Goal: Task Accomplishment & Management: Complete application form

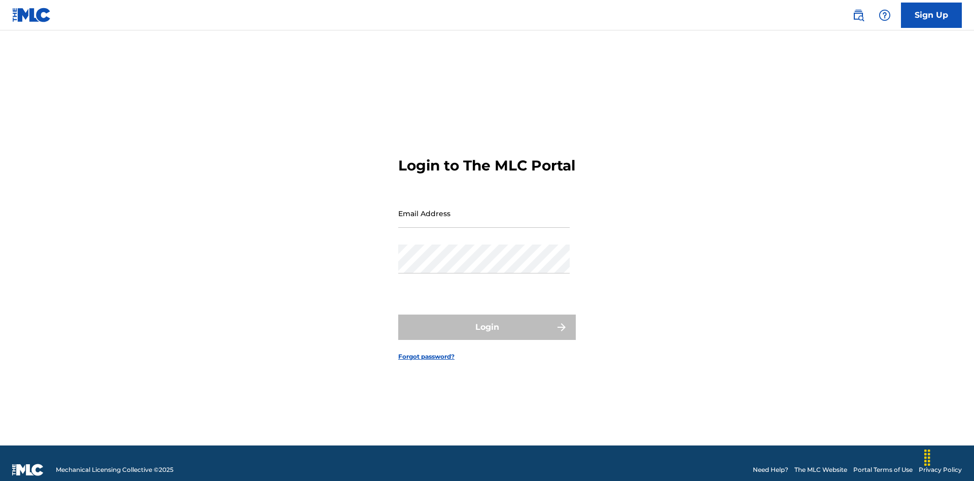
scroll to position [13, 0]
click at [484, 209] on input "Email Address" at bounding box center [484, 213] width 172 height 29
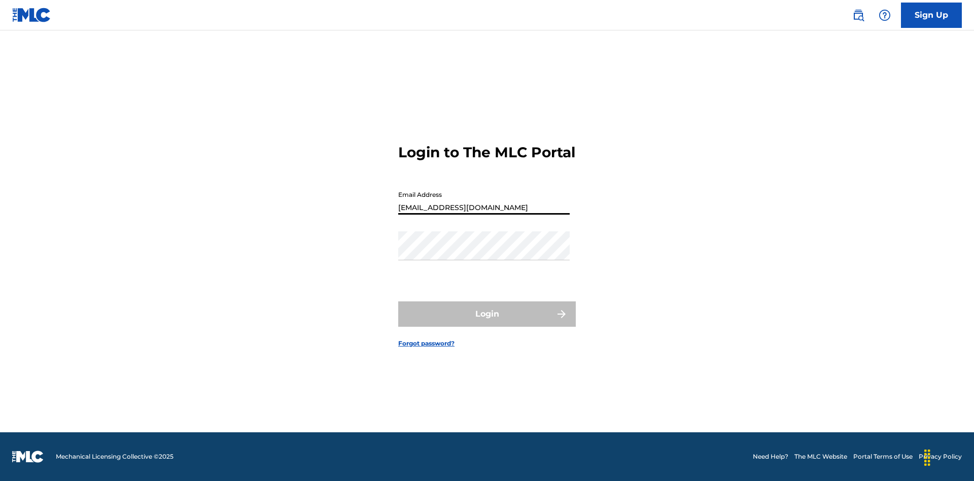
type input "[EMAIL_ADDRESS][DOMAIN_NAME]"
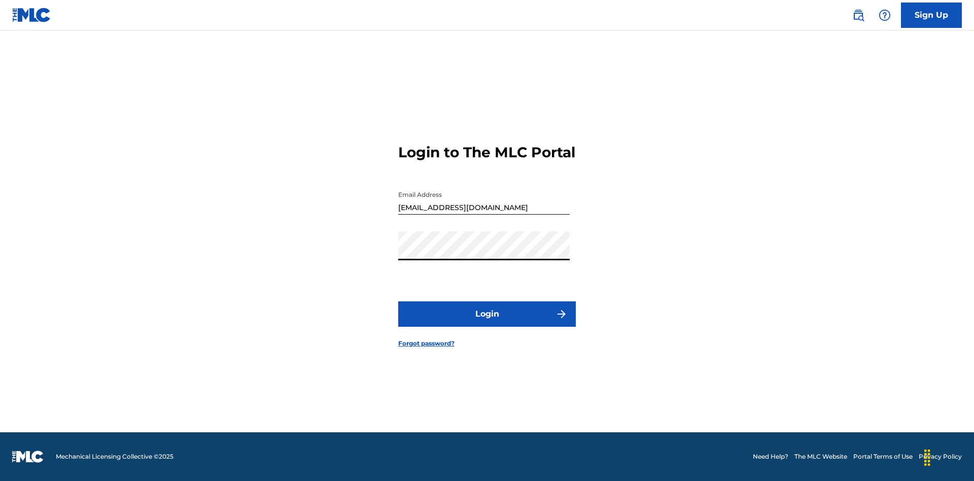
click at [487, 323] on button "Login" at bounding box center [487, 313] width 178 height 25
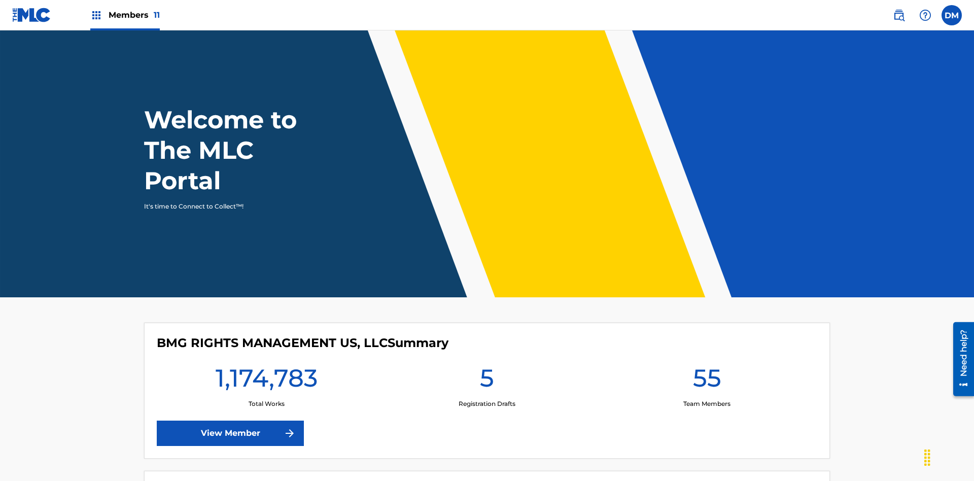
click at [125, 15] on span "Members 11" at bounding box center [134, 15] width 51 height 12
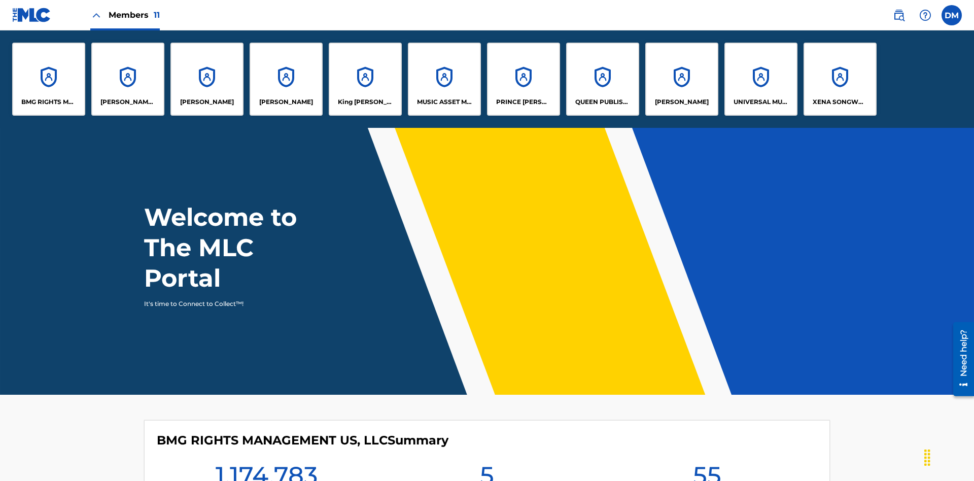
click at [761, 102] on p "UNIVERSAL MUSIC PUB GROUP" at bounding box center [761, 101] width 55 height 9
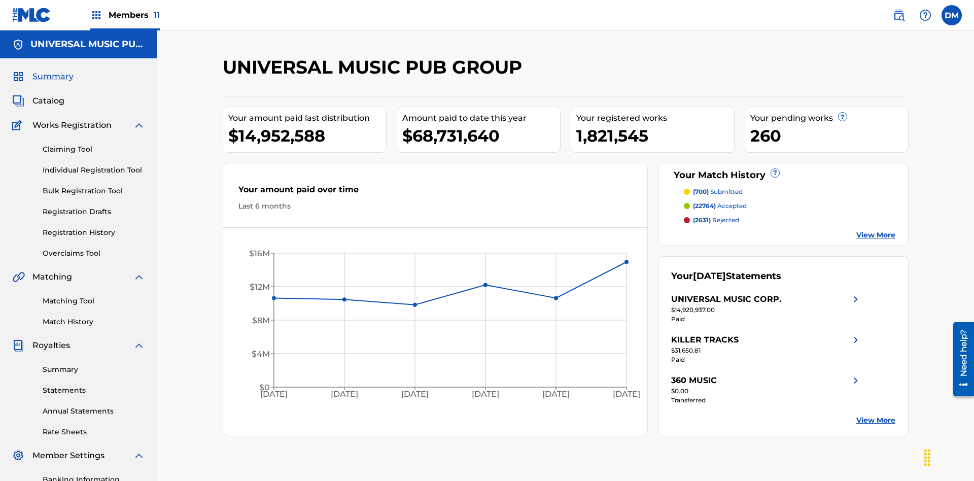
click at [94, 165] on link "Individual Registration Tool" at bounding box center [94, 170] width 103 height 11
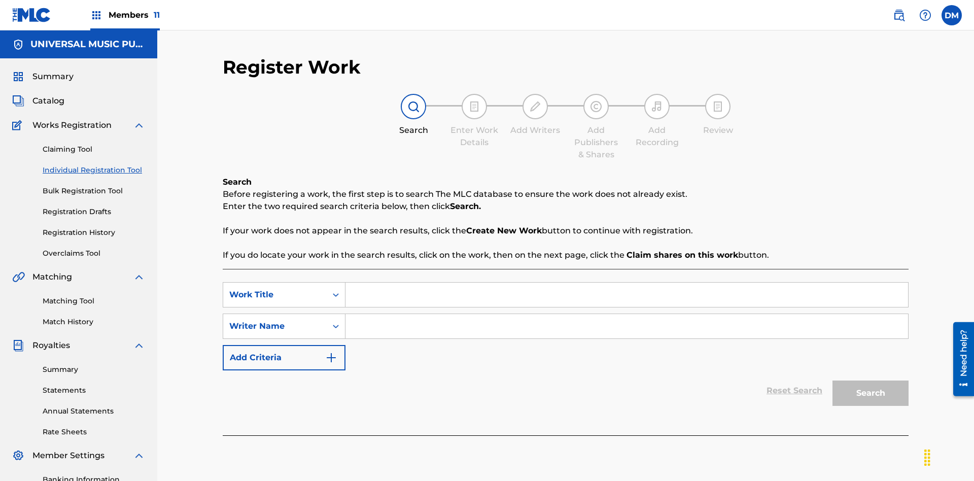
click at [627, 283] on input "Search Form" at bounding box center [627, 295] width 563 height 24
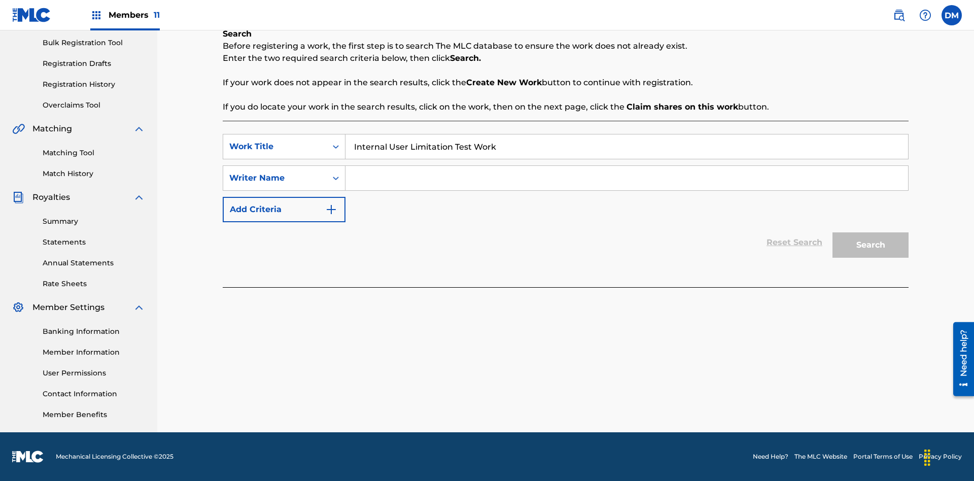
type input "Internal User Limitation Test Work"
click at [627, 178] on input "Search Form" at bounding box center [627, 178] width 563 height 24
type input "Test"
click at [871, 245] on button "Search" at bounding box center [871, 244] width 76 height 25
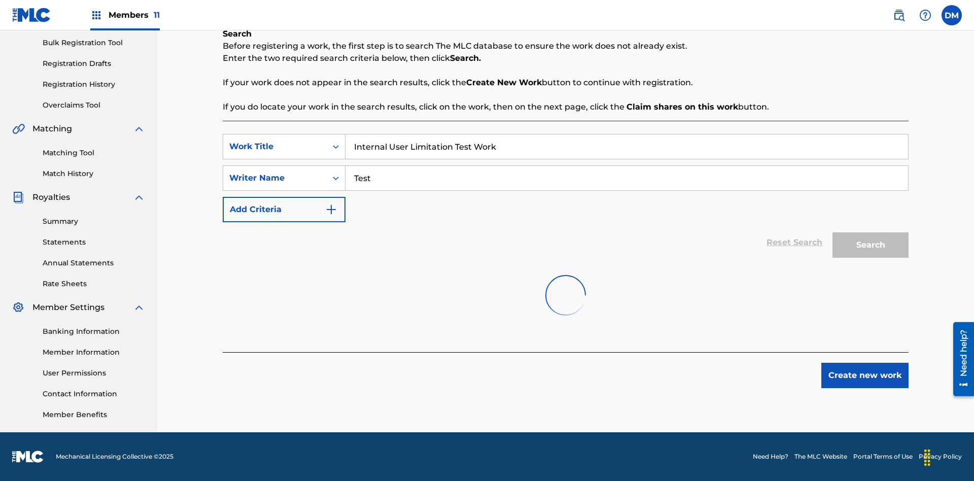
click at [865, 388] on button "Create new work" at bounding box center [865, 375] width 87 height 25
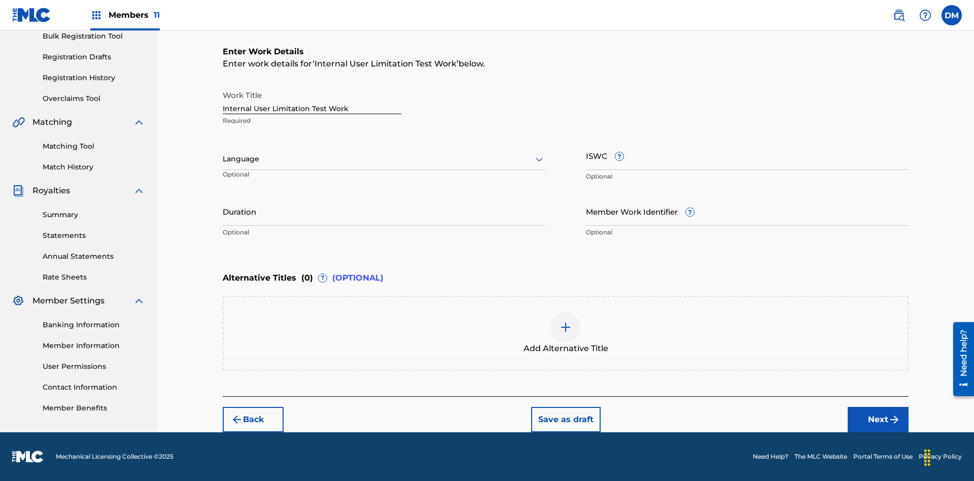
click at [312, 99] on input "Internal User Limitation Test Work" at bounding box center [312, 99] width 179 height 29
type input "Internal User Limitation Test Work"
click at [565, 419] on button "Save as draft" at bounding box center [566, 419] width 70 height 25
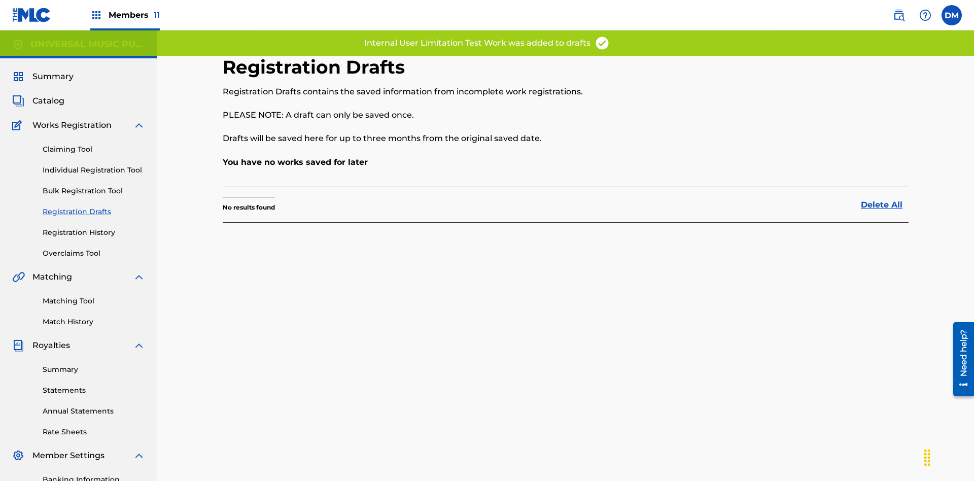
click at [952, 15] on label at bounding box center [952, 15] width 20 height 20
click at [952, 15] on input "[PERSON_NAME] [PERSON_NAME] [PERSON_NAME][EMAIL_ADDRESS][DOMAIN_NAME] Profile L…" at bounding box center [952, 15] width 0 height 0
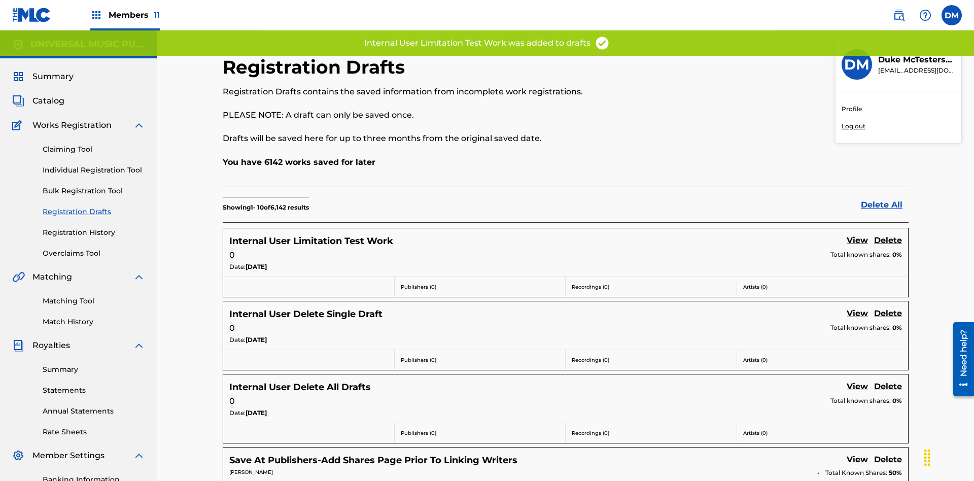
click at [854, 126] on p "Log out" at bounding box center [854, 126] width 24 height 9
click at [952, 15] on input "[PERSON_NAME] [PERSON_NAME] [PERSON_NAME][EMAIL_ADDRESS][DOMAIN_NAME] Profile L…" at bounding box center [952, 15] width 0 height 0
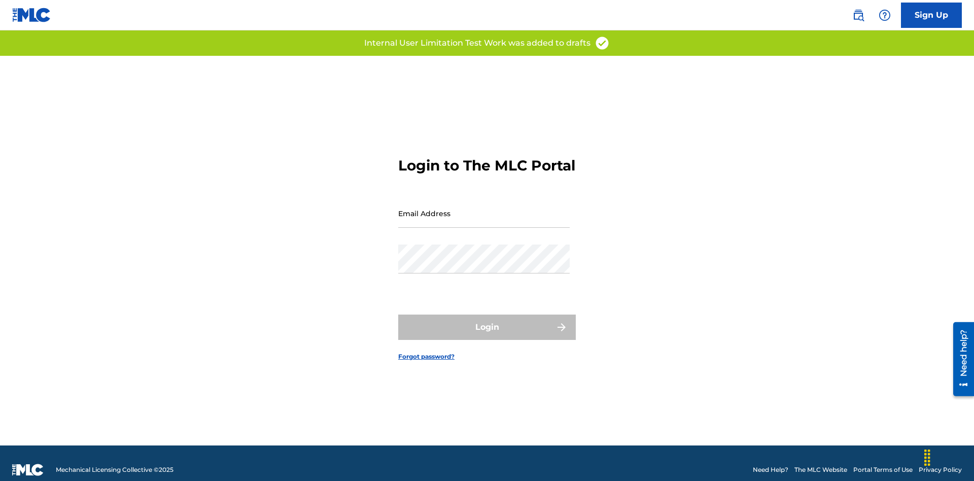
scroll to position [13, 0]
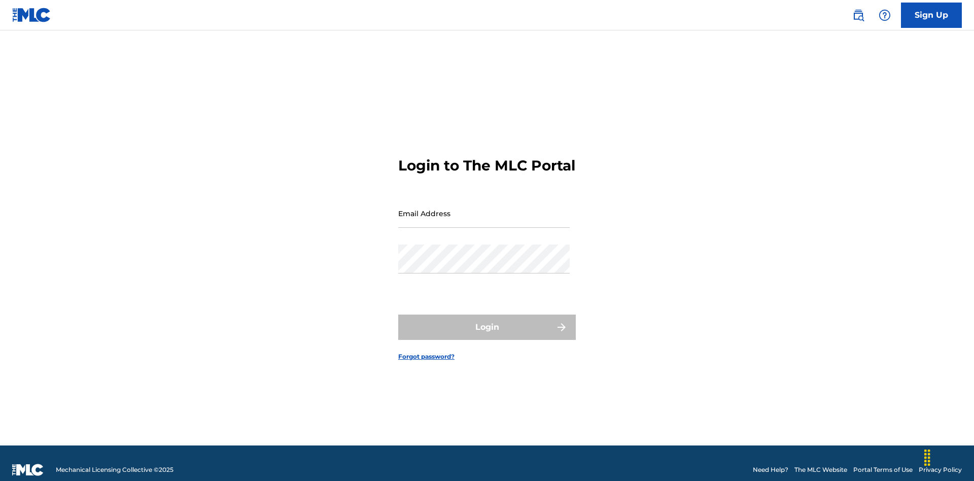
click at [484, 209] on input "Email Address" at bounding box center [484, 213] width 172 height 29
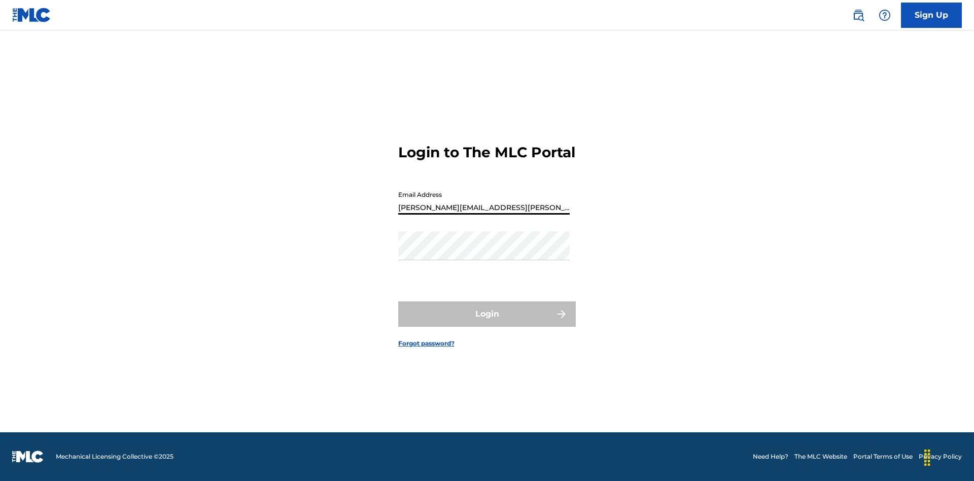
type input "Krystal.Ribble@themlc.com"
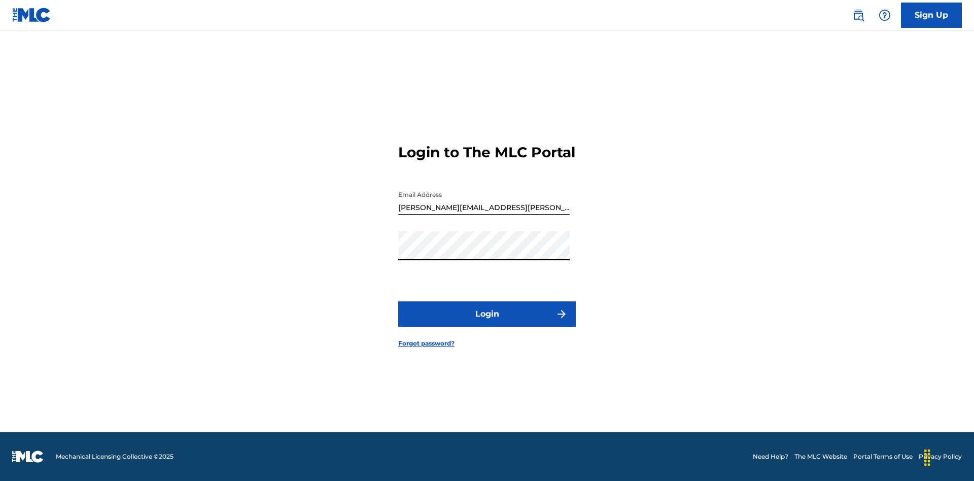
click at [487, 323] on button "Login" at bounding box center [487, 313] width 178 height 25
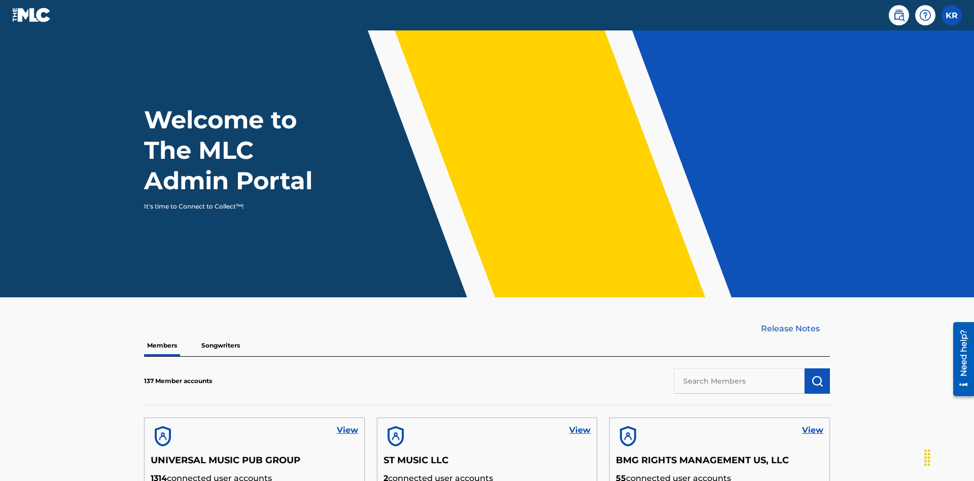
scroll to position [307, 0]
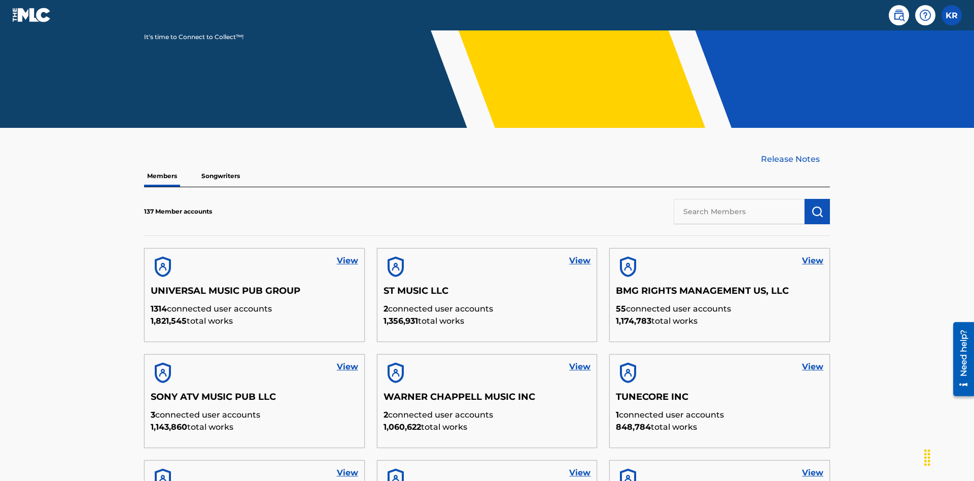
click at [739, 199] on input "text" at bounding box center [739, 211] width 131 height 25
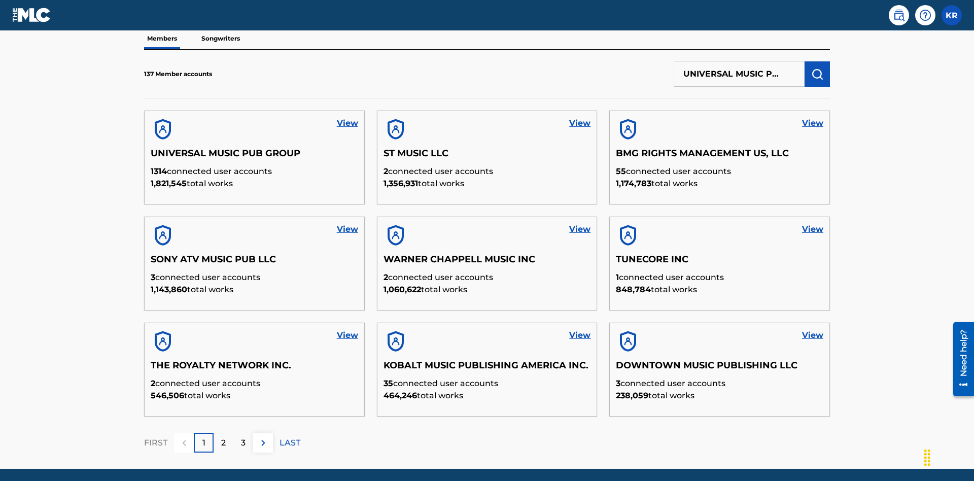
type input "UNIVERSAL MUSIC PUB GROUP"
click at [818, 68] on img "submit" at bounding box center [818, 74] width 12 height 12
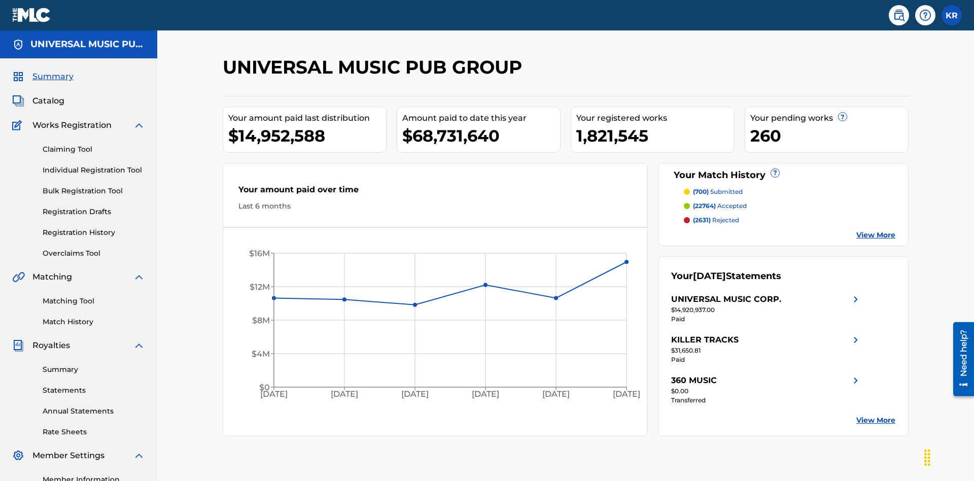
click at [94, 207] on link "Registration Drafts" at bounding box center [94, 212] width 103 height 11
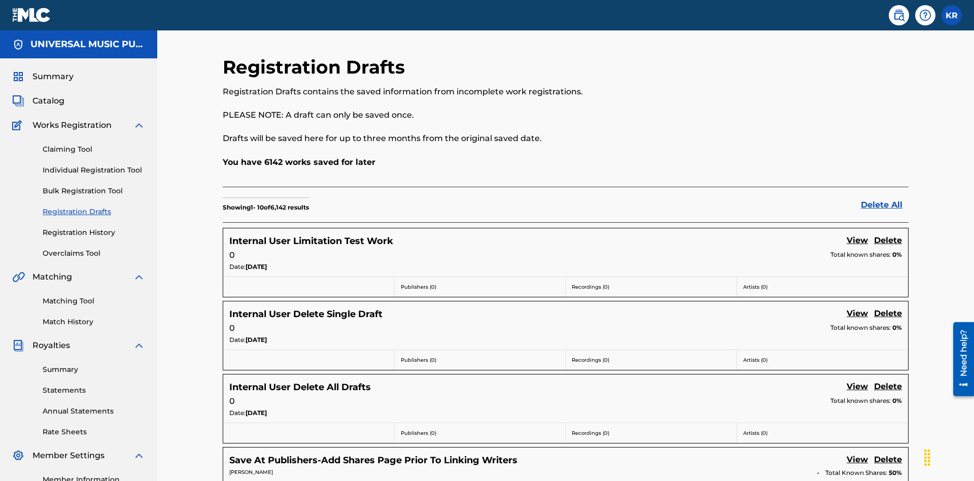
click at [858, 234] on link "View" at bounding box center [857, 241] width 21 height 14
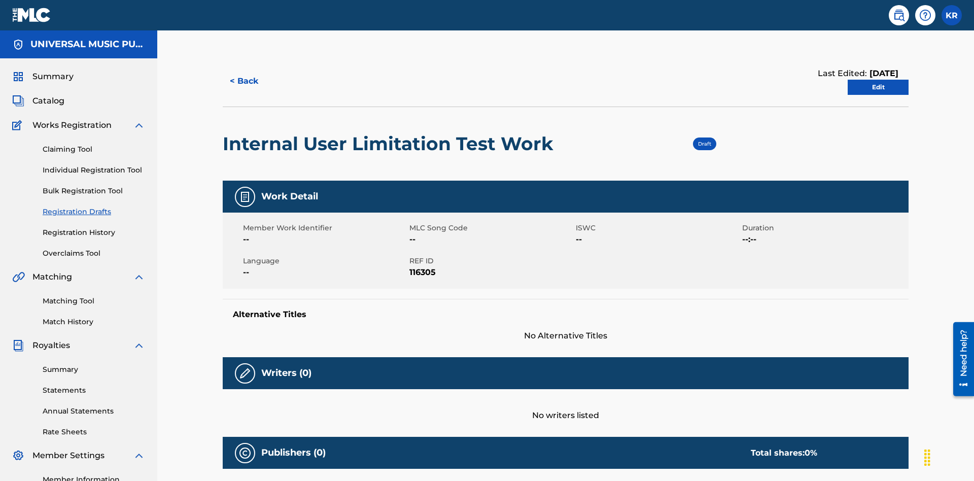
click at [878, 80] on link "Edit" at bounding box center [878, 87] width 61 height 15
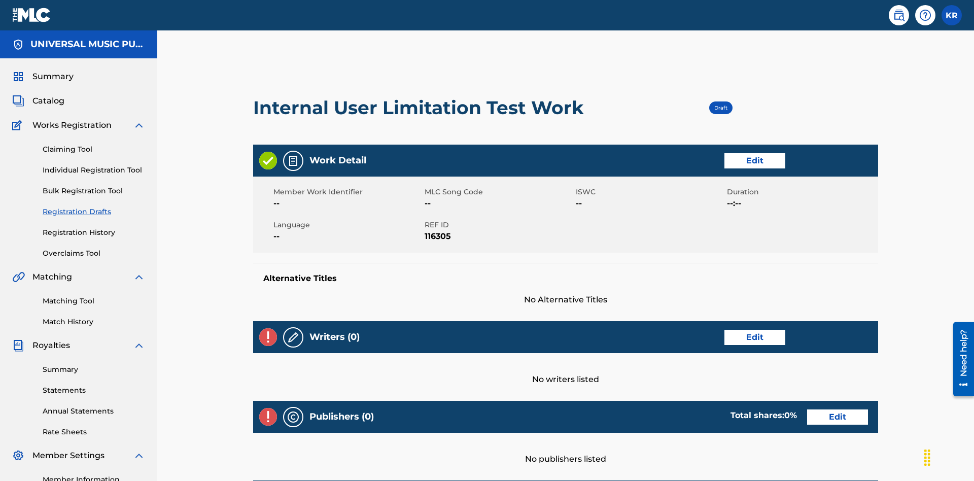
click at [725, 153] on link "Edit" at bounding box center [755, 160] width 61 height 15
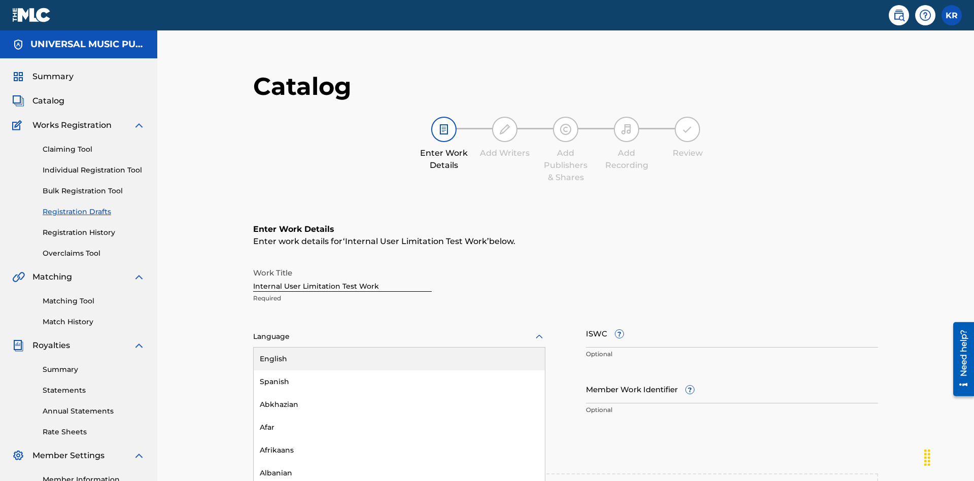
click at [254, 370] on div "Spanish" at bounding box center [399, 381] width 291 height 23
click at [586, 375] on input "Member Work Identifier ?" at bounding box center [732, 389] width 292 height 29
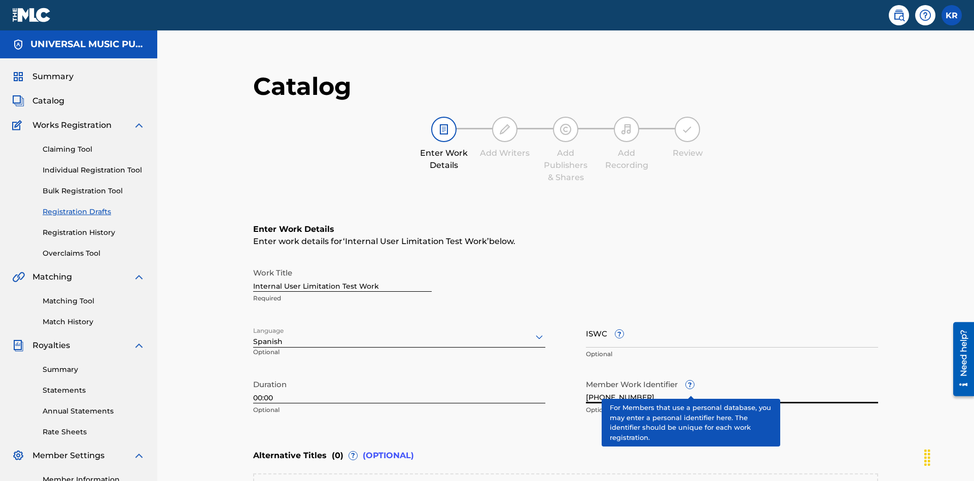
type input "2025.08.11.15"
click at [586, 319] on input "ISWC ?" at bounding box center [732, 333] width 292 height 29
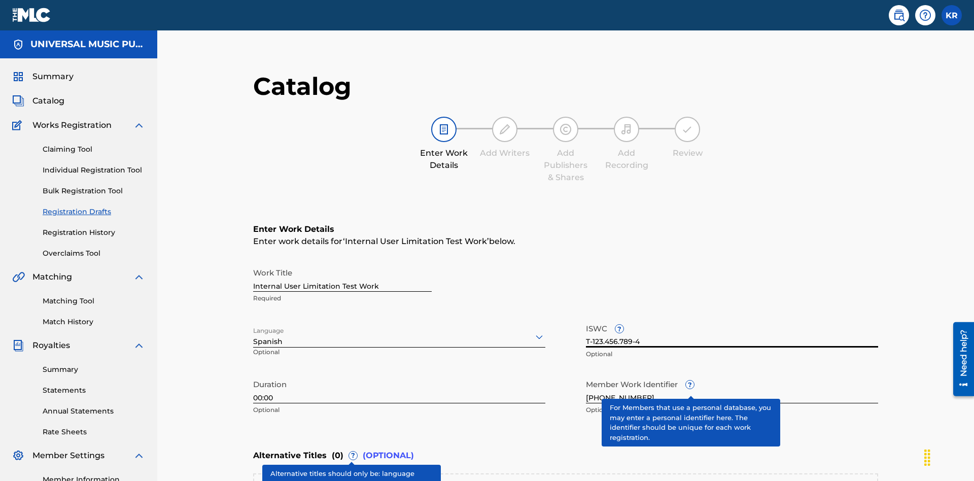
type input "T-123.456.789-4"
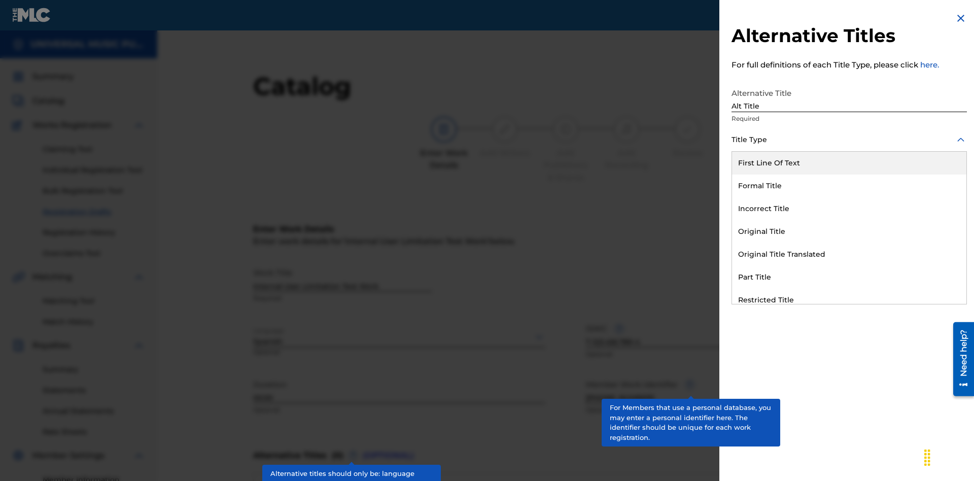
click at [850, 231] on div "Original Title" at bounding box center [849, 231] width 234 height 23
click at [850, 185] on div at bounding box center [849, 185] width 235 height 13
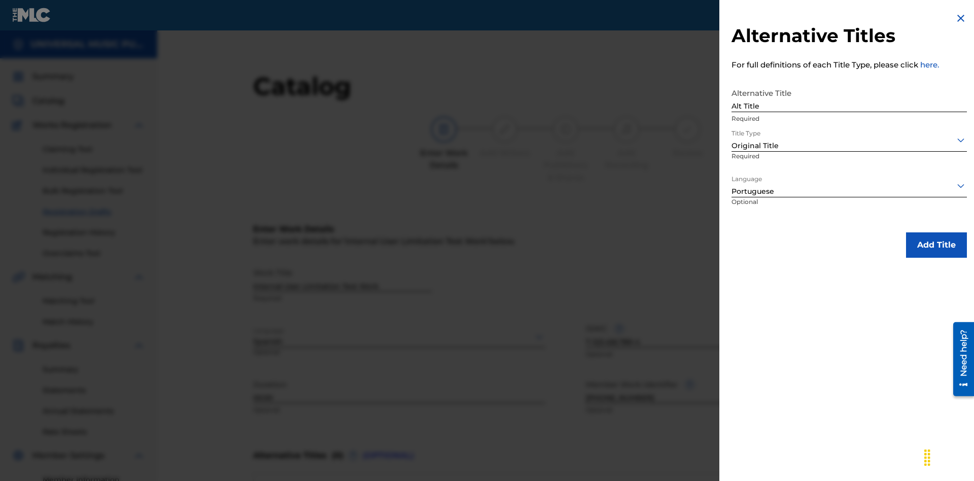
click at [937, 245] on button "Add Title" at bounding box center [936, 244] width 61 height 25
click at [850, 185] on div at bounding box center [849, 185] width 235 height 13
click at [937, 245] on button "Add Title" at bounding box center [936, 244] width 61 height 25
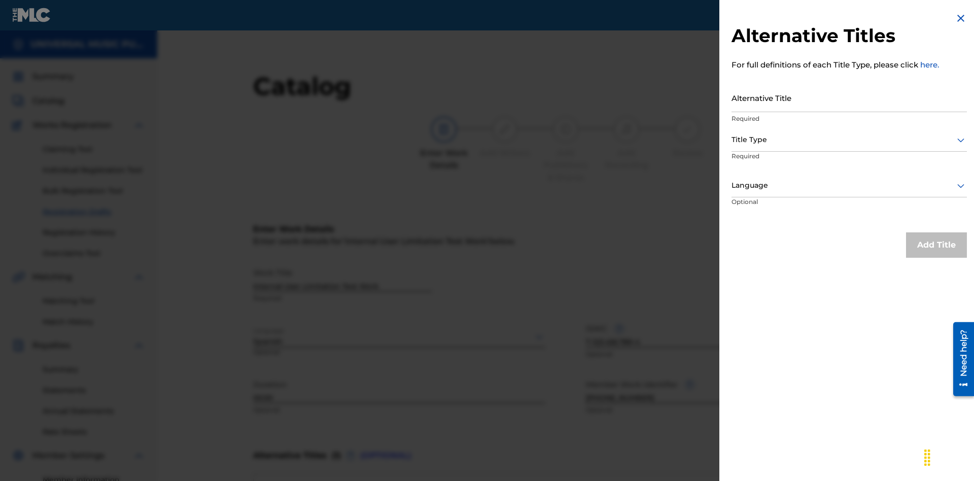
click at [850, 97] on input "Alternative Title" at bounding box center [849, 97] width 235 height 29
click at [850, 140] on div at bounding box center [849, 139] width 235 height 13
click at [850, 185] on div at bounding box center [849, 185] width 235 height 13
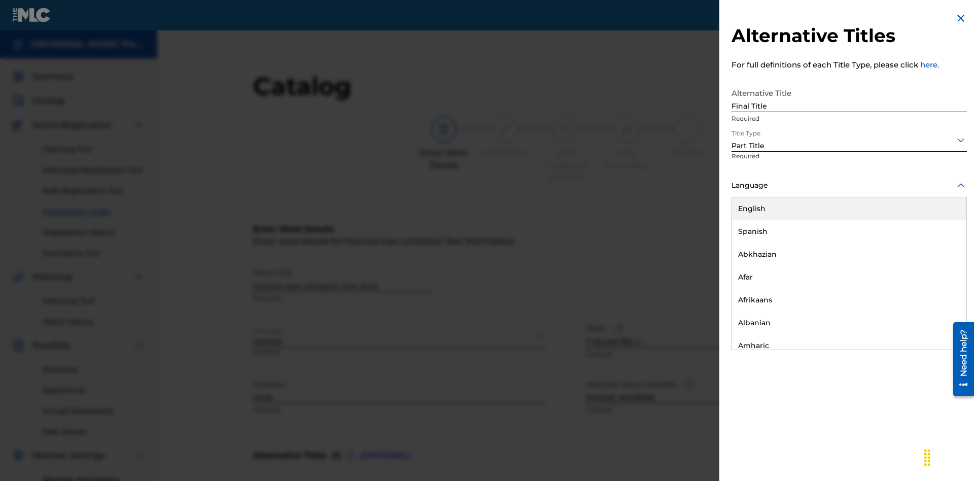
click at [937, 245] on button "Add Title" at bounding box center [936, 244] width 61 height 25
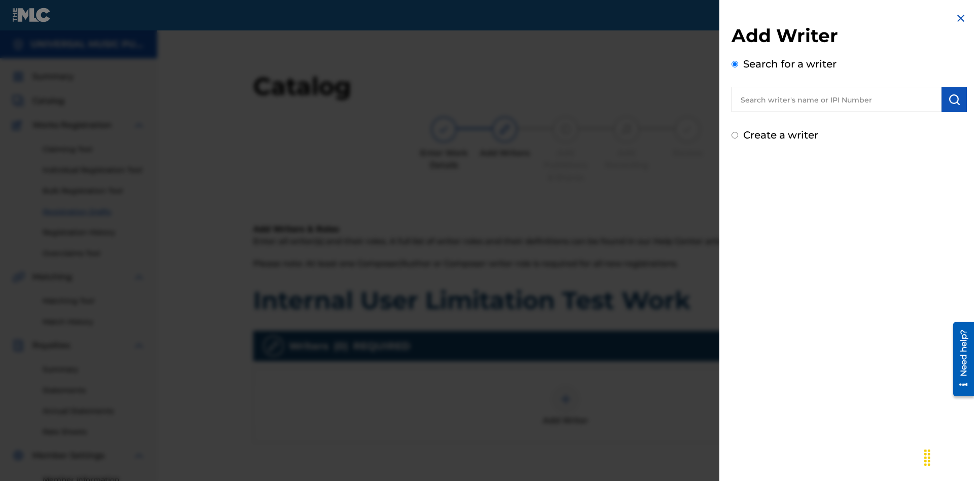
click at [837, 99] on input "text" at bounding box center [837, 99] width 210 height 25
click at [955, 99] on img "submit" at bounding box center [955, 99] width 12 height 12
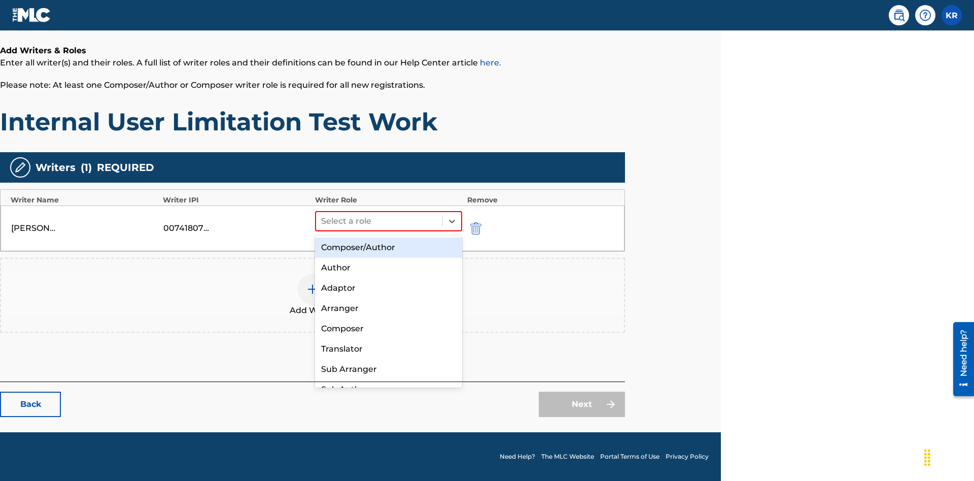
click at [388, 328] on div "Composer" at bounding box center [388, 329] width 147 height 20
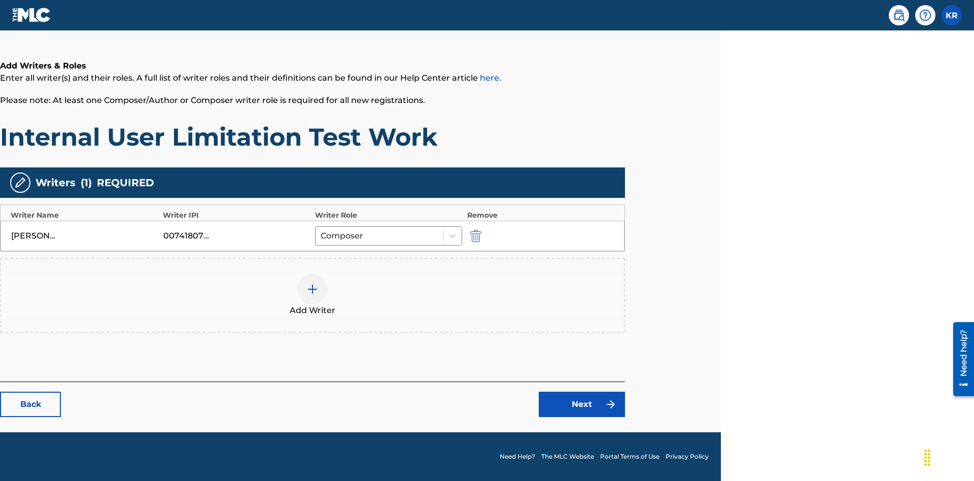
click at [582, 404] on link "Next" at bounding box center [582, 404] width 86 height 25
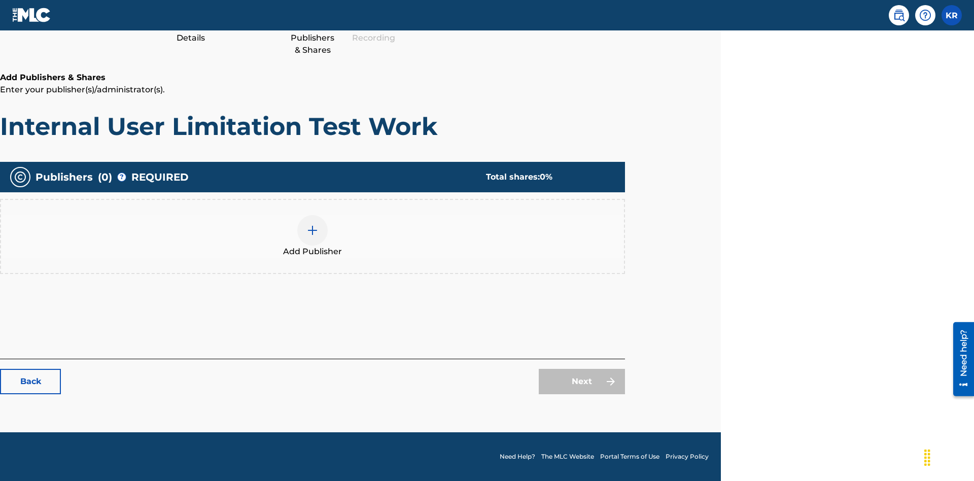
click at [313, 230] on img at bounding box center [313, 230] width 12 height 12
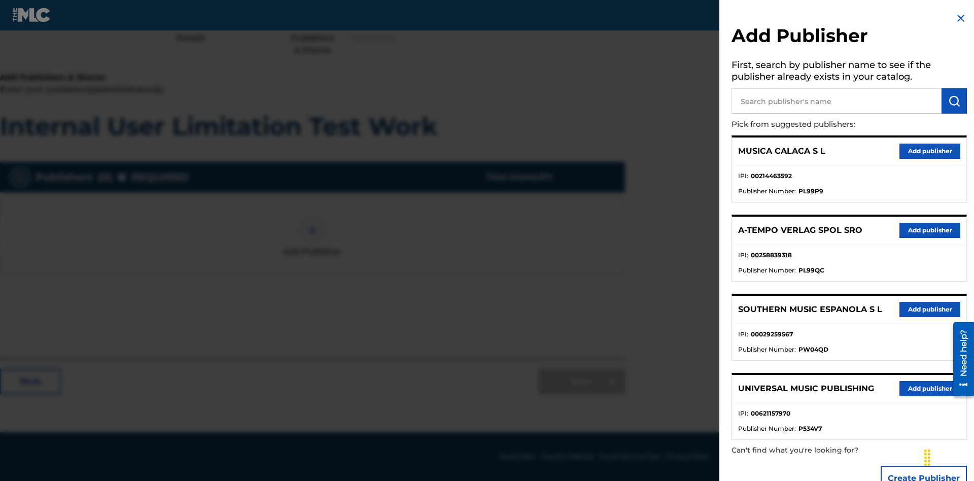
click at [837, 101] on input "text" at bounding box center [837, 100] width 210 height 25
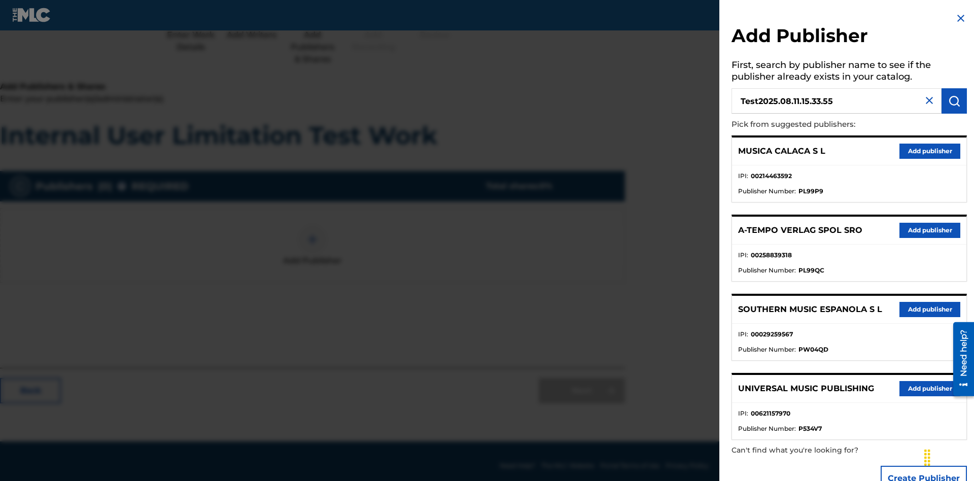
type input "Test2025.08.11.15.33.55"
click at [955, 101] on img "submit" at bounding box center [955, 101] width 12 height 12
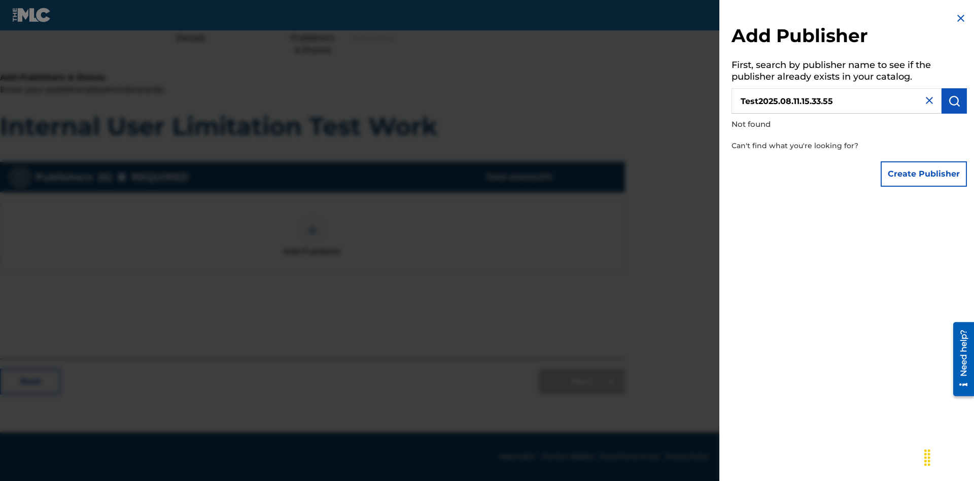
click at [925, 174] on button "Create Publisher" at bounding box center [924, 173] width 86 height 25
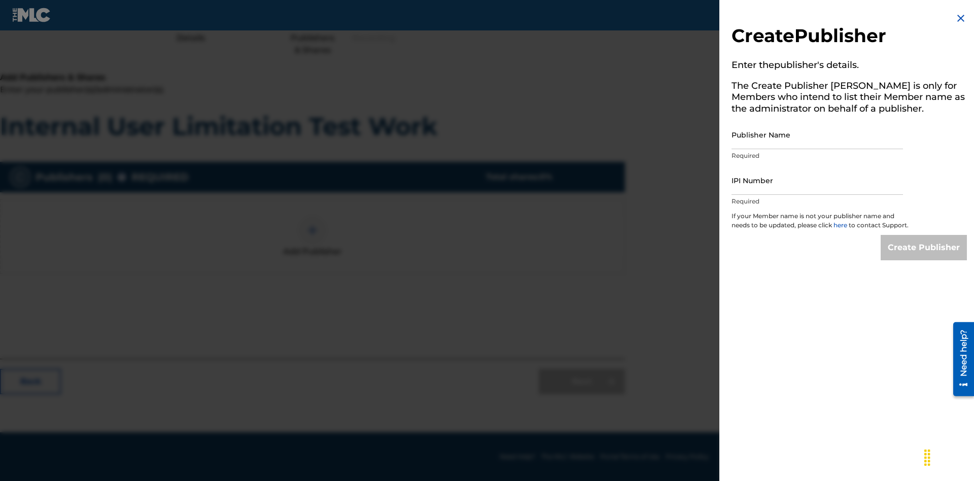
click at [818, 134] on input "Publisher Name" at bounding box center [818, 134] width 172 height 29
type input "Test2025.08.11.15.33.58"
click at [818, 180] on input "IPI Number" at bounding box center [818, 180] width 172 height 29
click at [925, 257] on input "Create Publisher" at bounding box center [924, 247] width 86 height 25
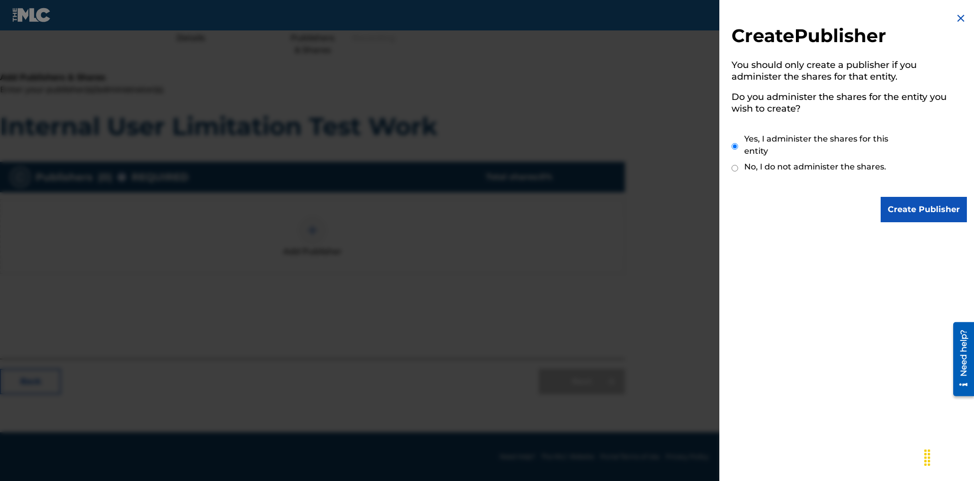
click at [735, 146] on input "Yes, I administer the shares for this entity" at bounding box center [735, 147] width 7 height 22
click at [925, 210] on input "Create Publisher" at bounding box center [924, 209] width 86 height 25
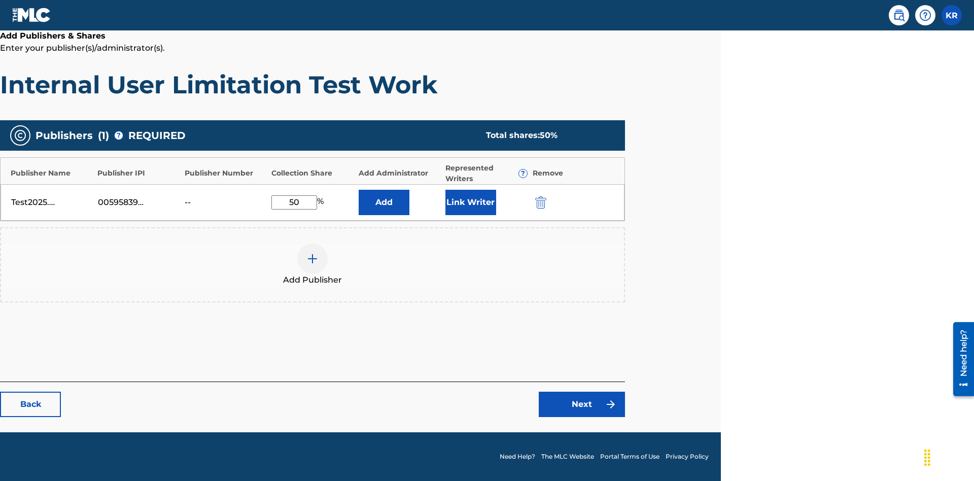
type input "50"
click at [470, 202] on button "Link Writer" at bounding box center [471, 202] width 51 height 25
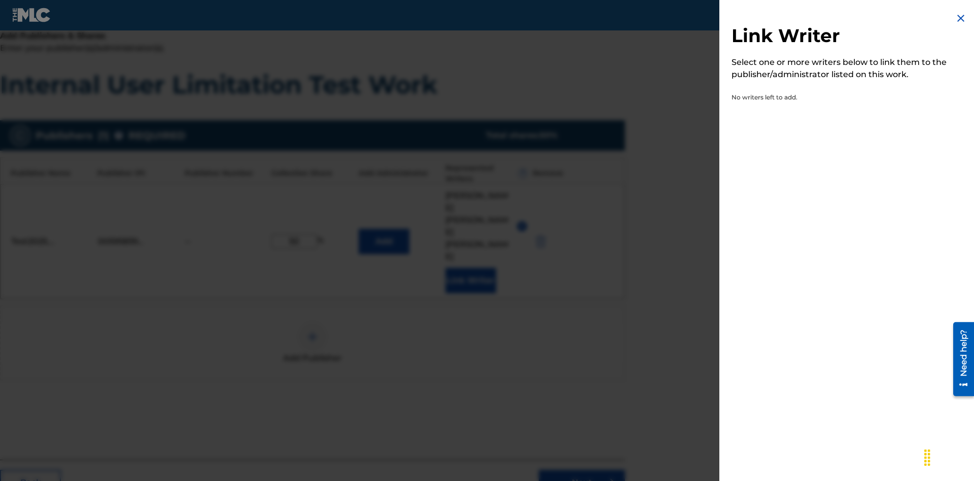
click at [961, 18] on img at bounding box center [961, 18] width 12 height 12
click at [384, 229] on button "Add" at bounding box center [384, 241] width 51 height 25
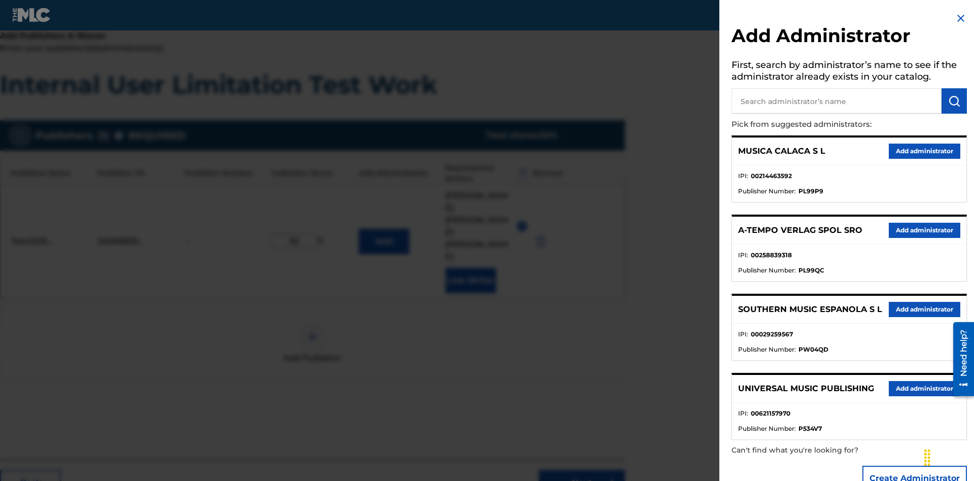
click at [837, 101] on input "text" at bounding box center [837, 100] width 210 height 25
click at [955, 101] on img "submit" at bounding box center [955, 101] width 12 height 12
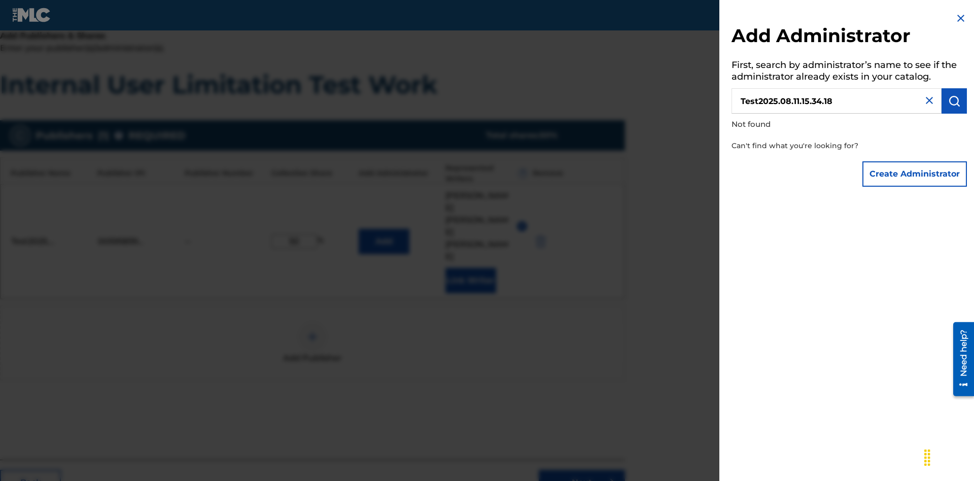
click at [916, 174] on button "Create Administrator" at bounding box center [915, 173] width 105 height 25
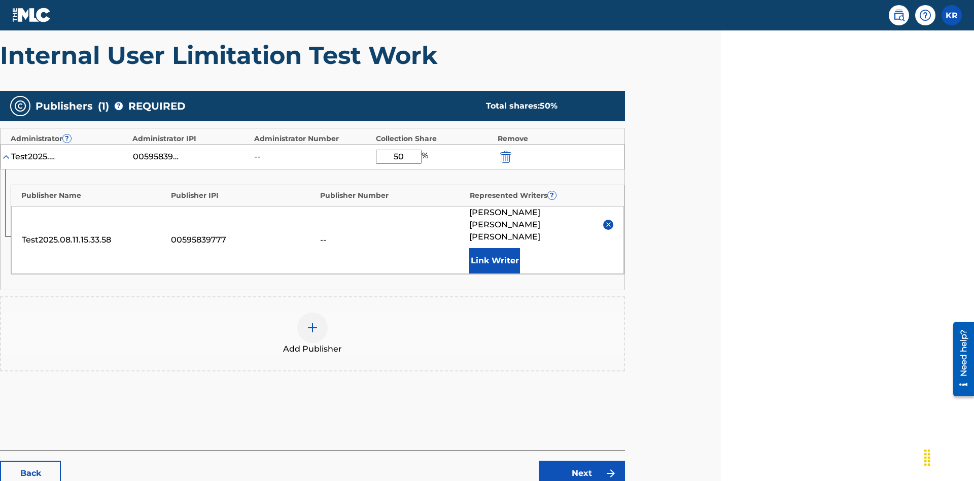
click at [582, 461] on link "Next" at bounding box center [582, 473] width 86 height 25
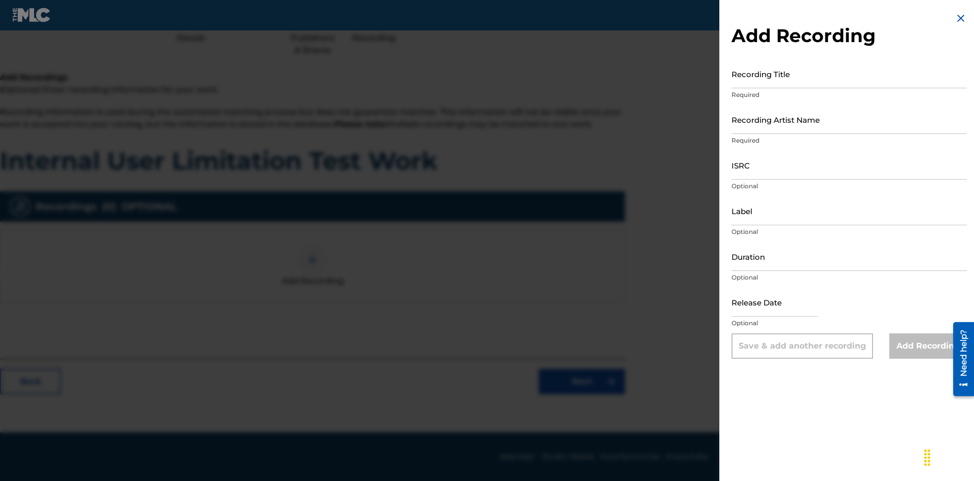
click at [850, 74] on input "Recording Title" at bounding box center [849, 73] width 235 height 29
type input "Best Song Ever"
click at [850, 119] on input "Recording Artist Name" at bounding box center [849, 119] width 235 height 29
type input "Joe Lewis"
click at [850, 165] on input "ISRC" at bounding box center [849, 165] width 235 height 29
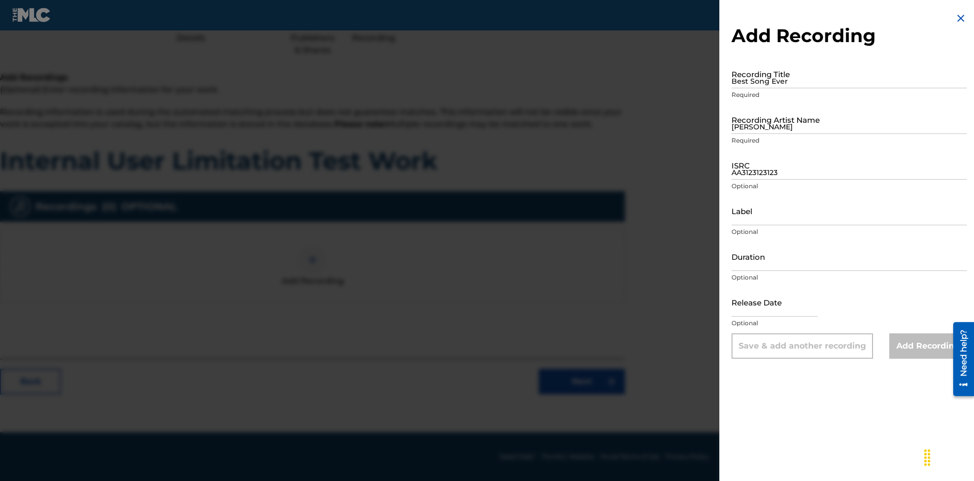
type input "AA3123123123"
click at [850, 211] on input "Label" at bounding box center [849, 210] width 235 height 29
type input "The Label"
click at [850, 256] on input "Duration" at bounding box center [849, 256] width 235 height 29
type input "1"
